Goal: Task Accomplishment & Management: Manage account settings

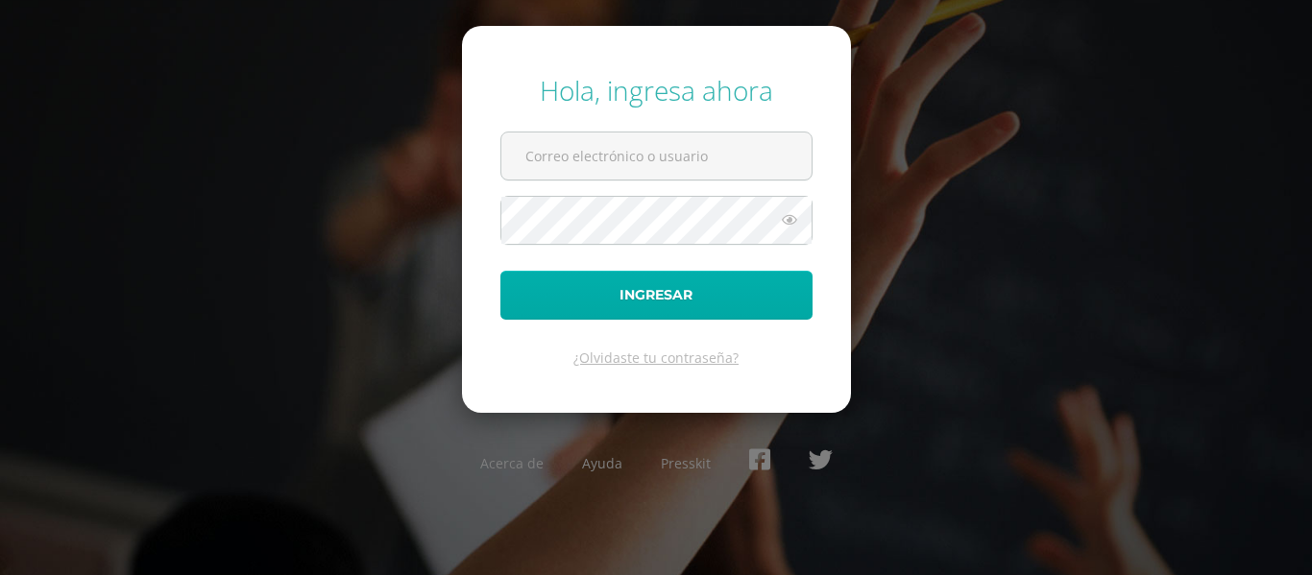
type input "[PERSON_NAME][EMAIL_ADDRESS][DOMAIN_NAME]"
click at [721, 303] on button "Ingresar" at bounding box center [657, 295] width 312 height 49
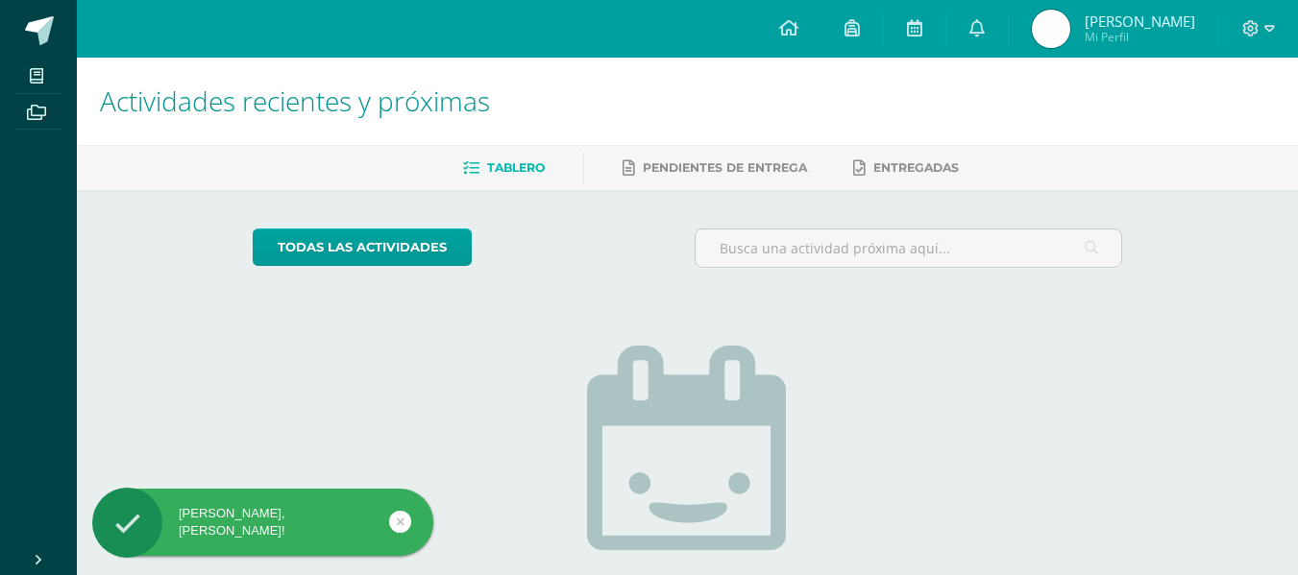
click at [1077, 42] on span "[PERSON_NAME] Mi Perfil" at bounding box center [1113, 29] width 171 height 38
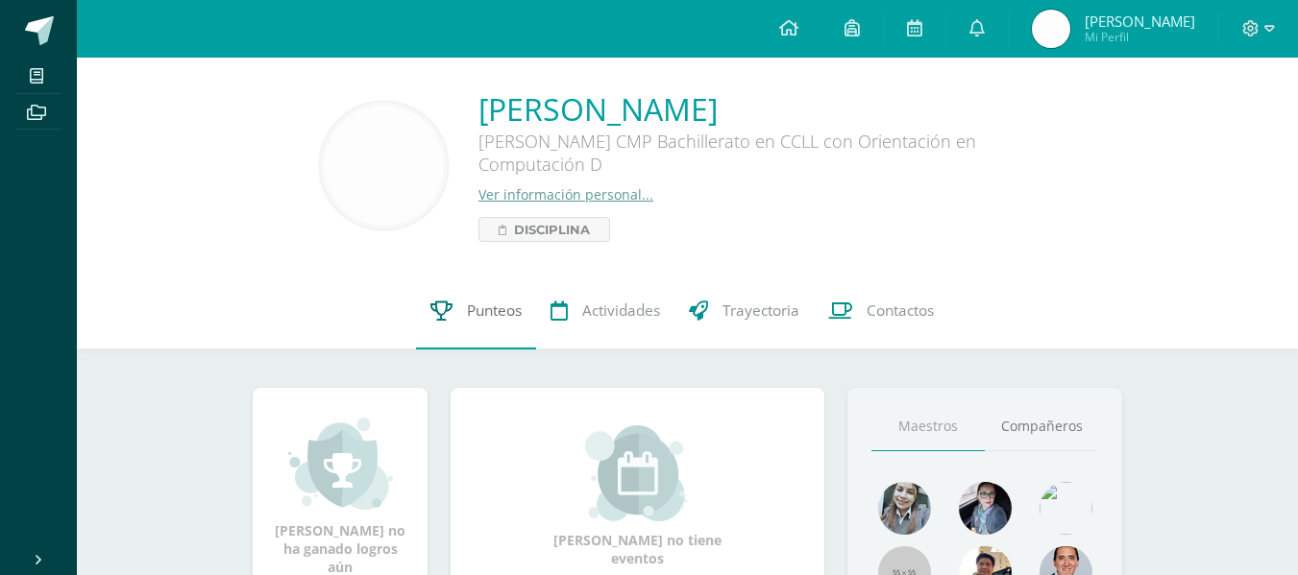
click at [483, 316] on span "Punteos" at bounding box center [494, 311] width 55 height 20
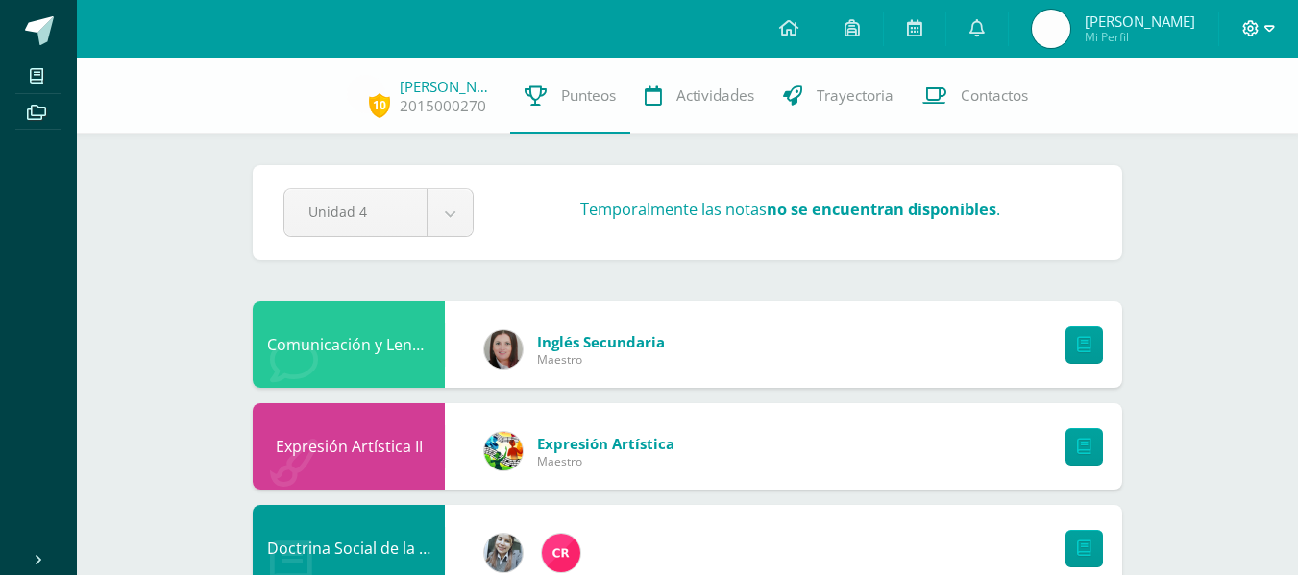
click at [1250, 31] on icon at bounding box center [1251, 28] width 16 height 16
click at [1240, 122] on span "Cerrar sesión" at bounding box center [1208, 130] width 86 height 18
